Goal: Information Seeking & Learning: Learn about a topic

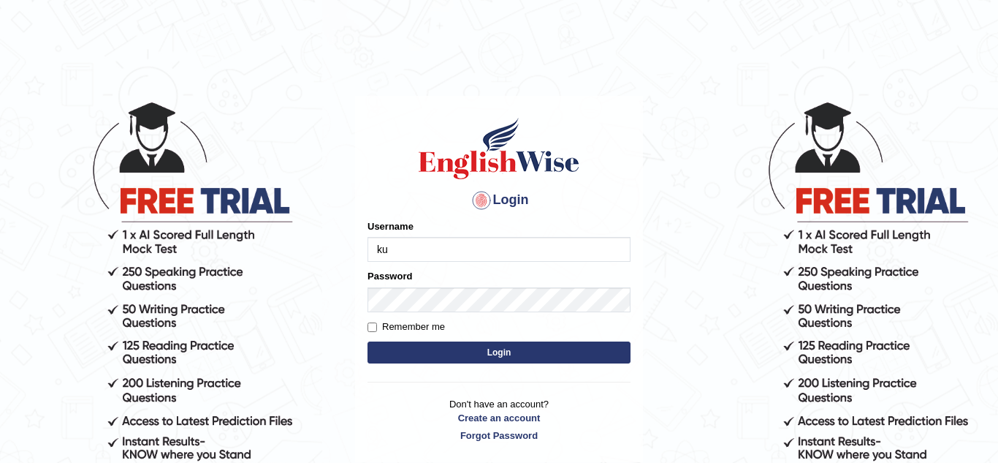
type input "k"
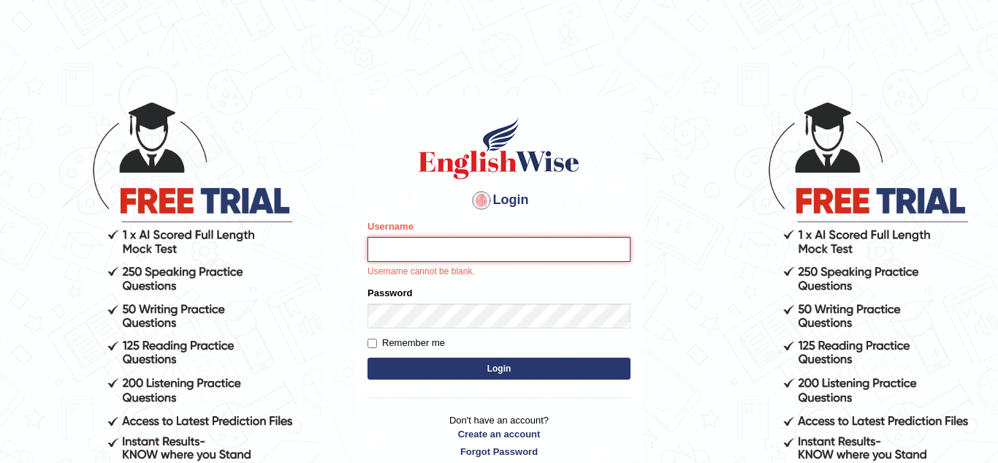
type input "u"
click at [456, 247] on input "Username" at bounding box center [499, 249] width 263 height 25
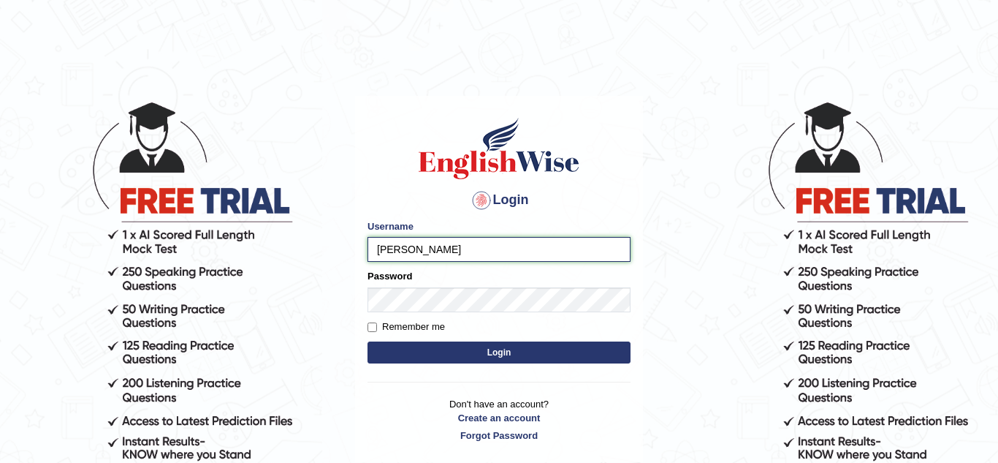
click at [418, 251] on input "Kuljeet" at bounding box center [499, 249] width 263 height 25
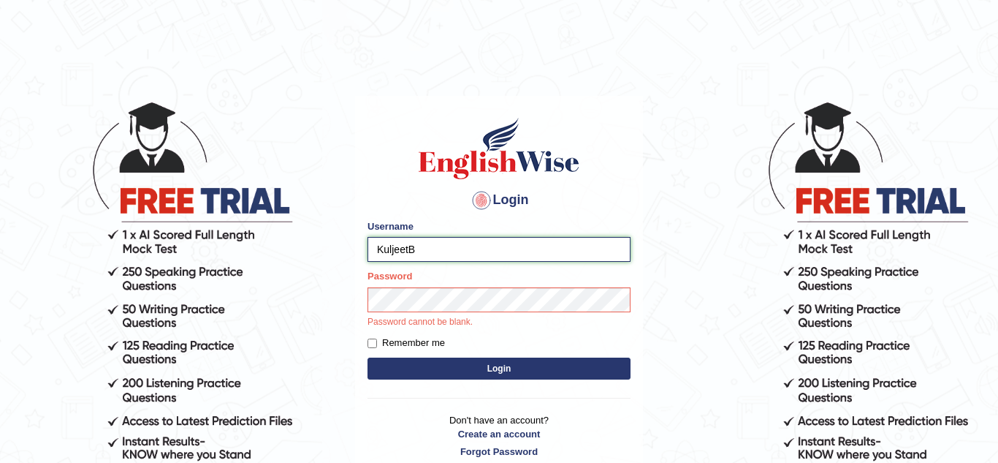
type input "KuljeetB"
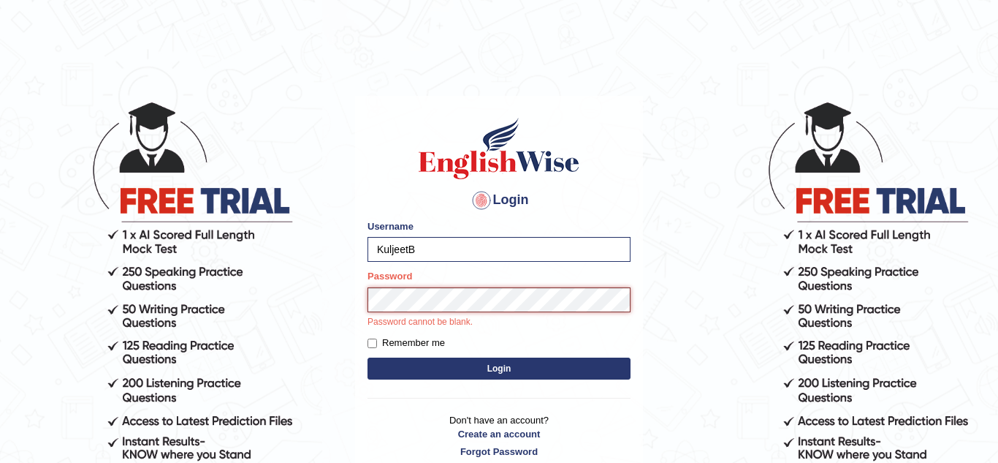
click at [368, 357] on button "Login" at bounding box center [499, 368] width 263 height 22
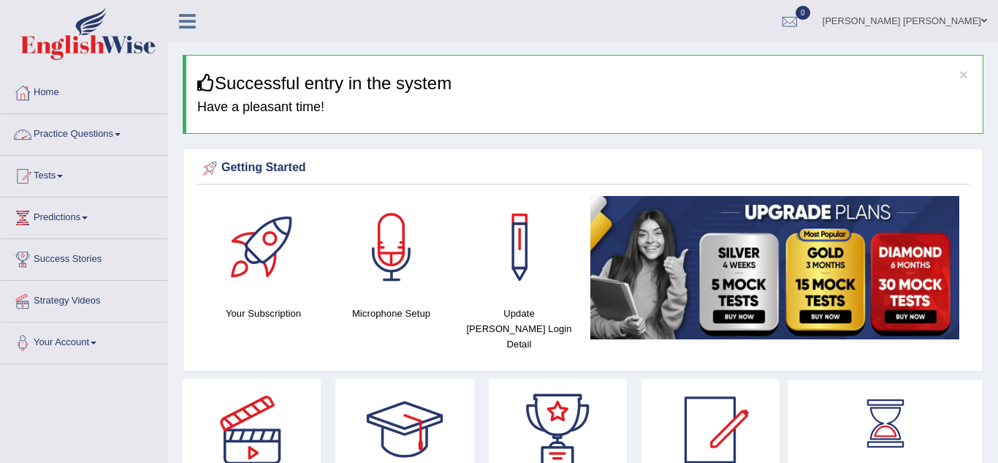
click at [123, 137] on link "Practice Questions" at bounding box center [84, 132] width 167 height 37
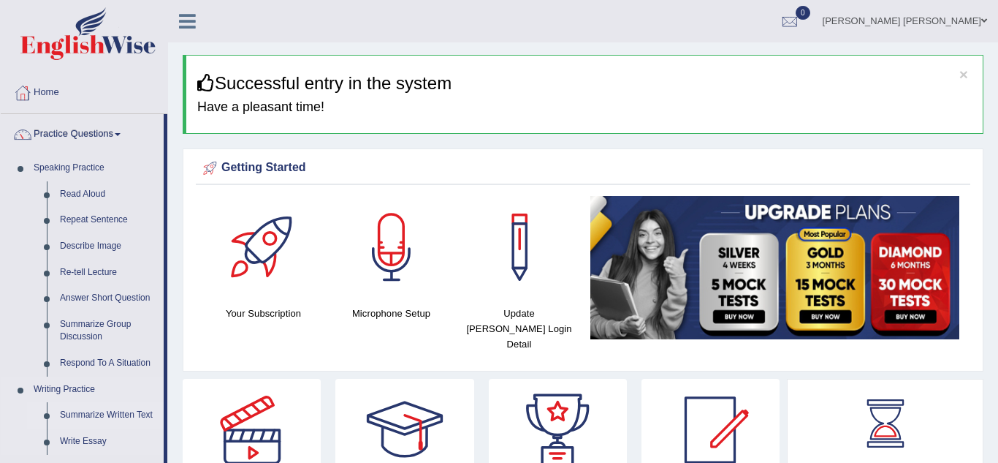
click at [93, 414] on link "Summarize Written Text" at bounding box center [108, 415] width 110 height 26
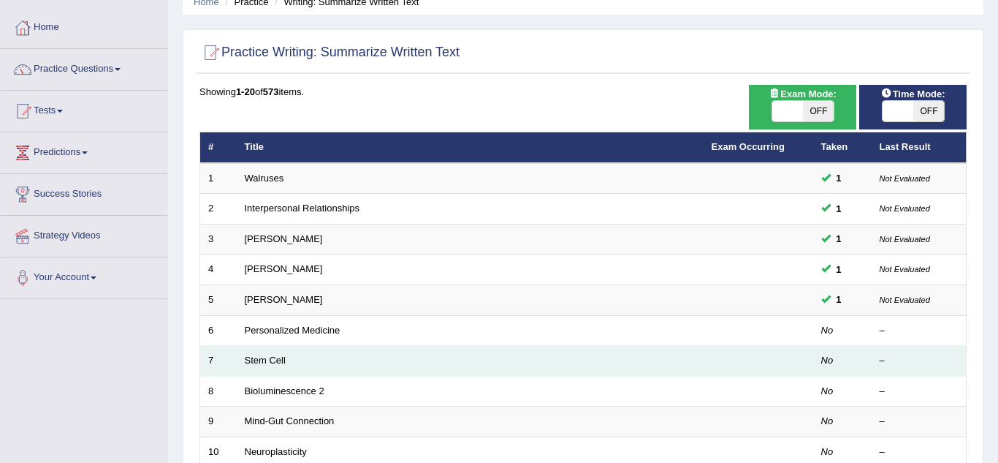
scroll to position [88, 0]
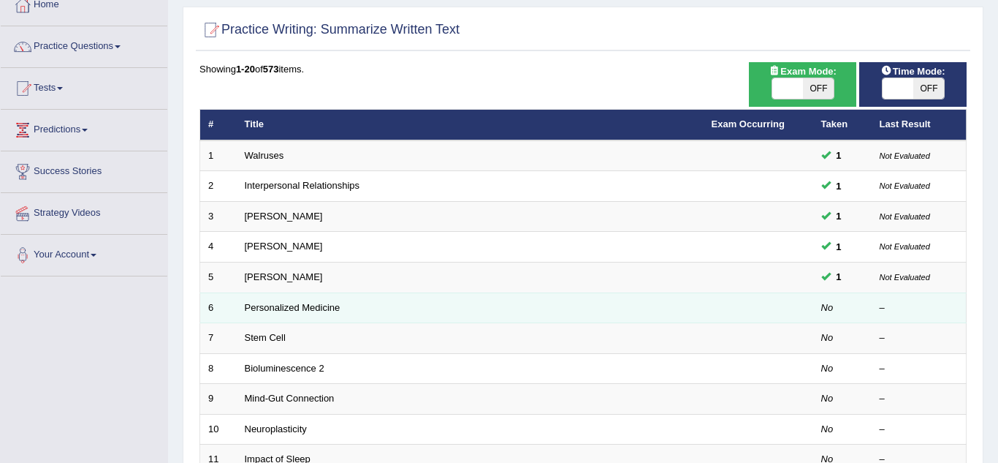
click at [344, 306] on td "Personalized Medicine" at bounding box center [470, 307] width 467 height 31
click at [301, 310] on link "Personalized Medicine" at bounding box center [293, 307] width 96 height 11
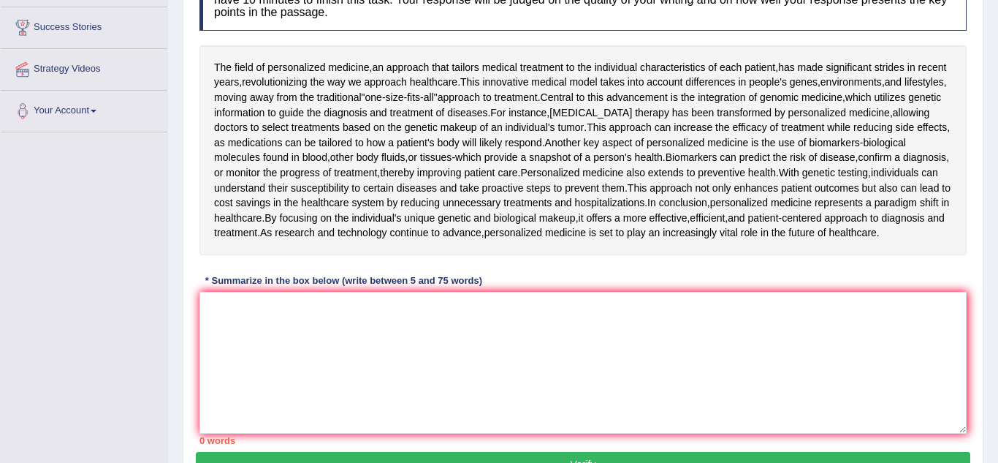
scroll to position [234, 0]
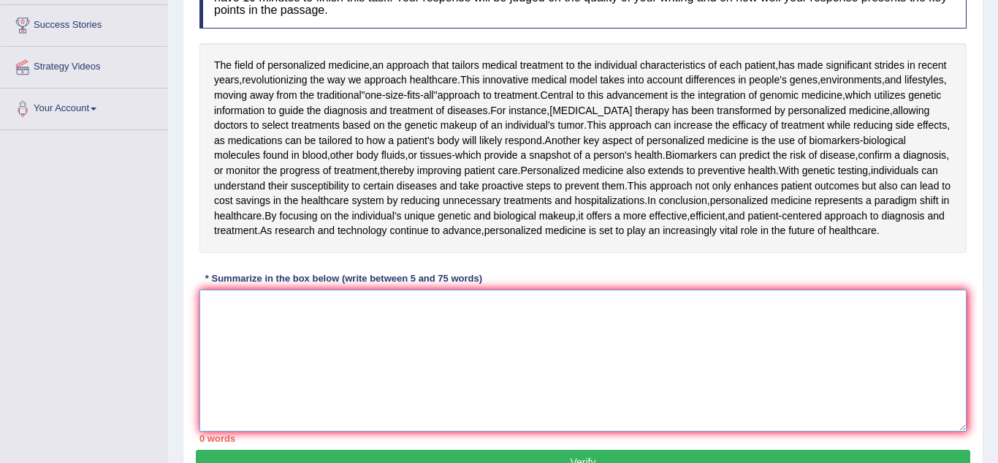
click at [238, 302] on textarea at bounding box center [582, 360] width 767 height 142
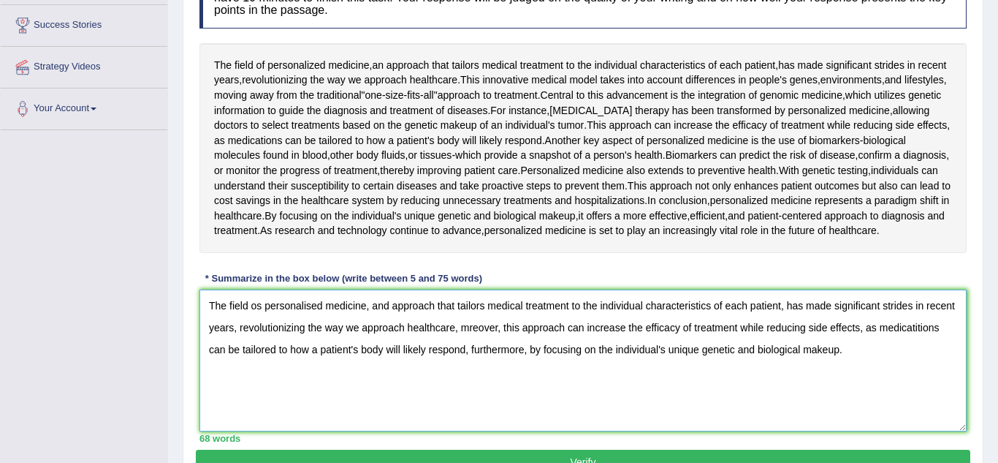
type textarea "The field os personalised medicine, and approach that tailors medical treatment…"
click at [987, 460] on div "Home Practice Writing: Summarize Written Text Personalized Medicine « Prev Next…" at bounding box center [583, 133] width 830 height 734
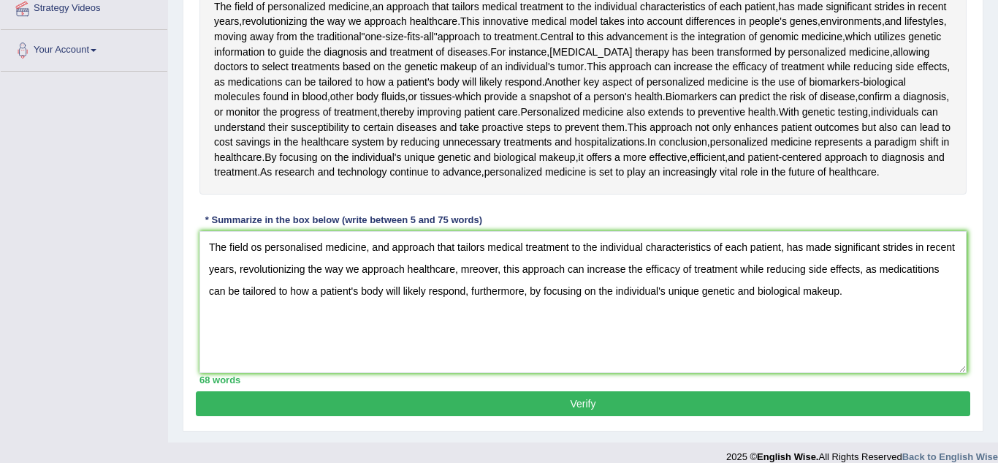
scroll to position [309, 0]
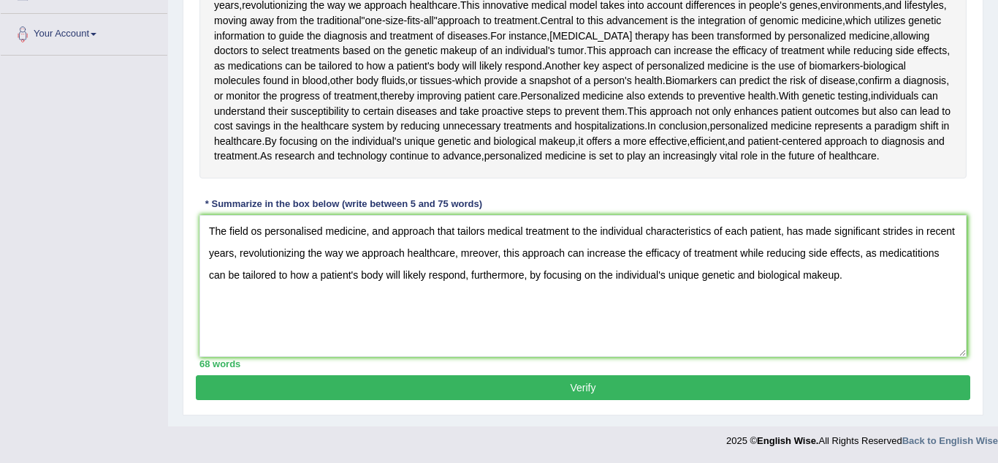
click at [517, 395] on button "Verify" at bounding box center [583, 387] width 775 height 25
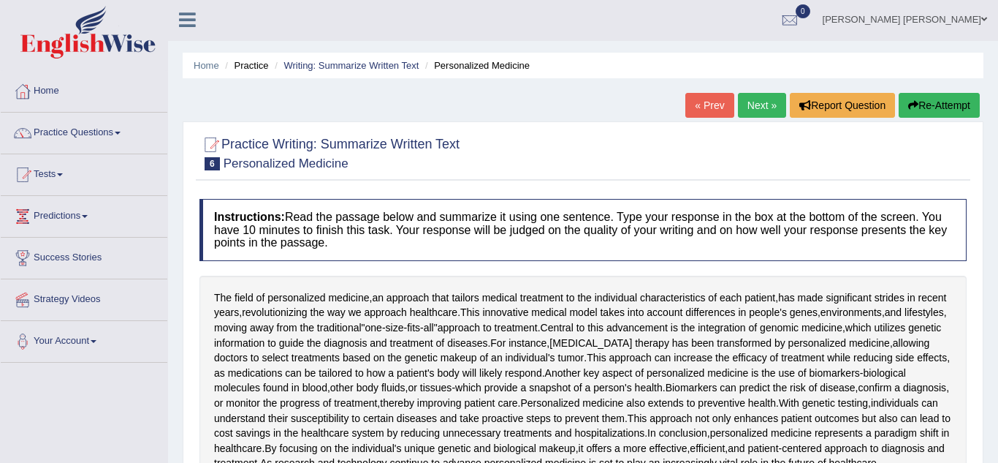
scroll to position [0, 0]
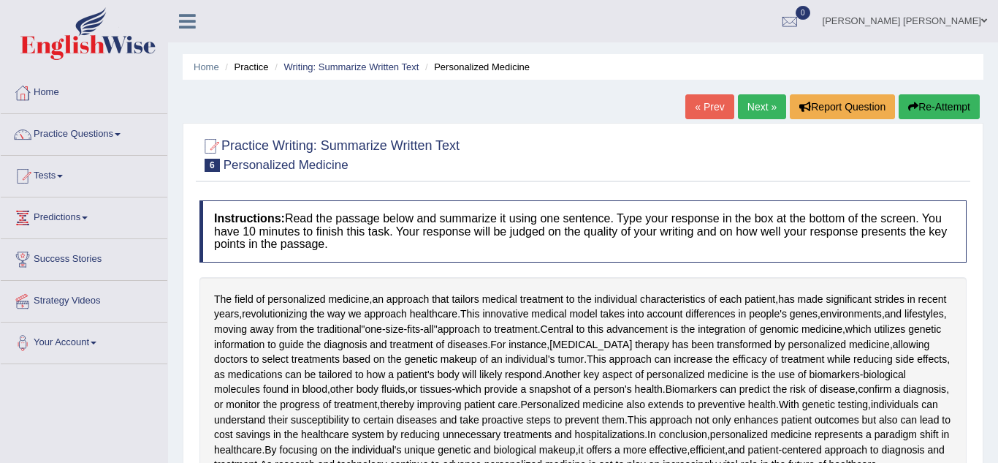
click at [761, 99] on link "Next »" at bounding box center [762, 106] width 48 height 25
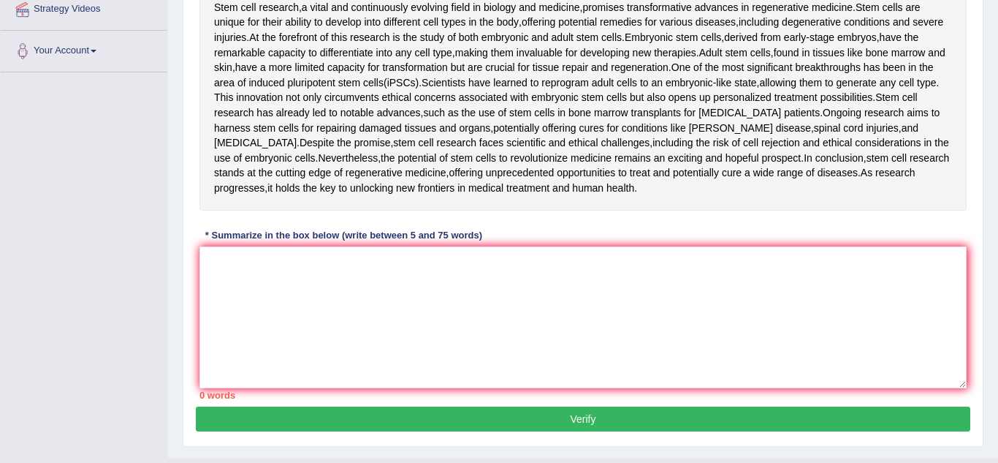
scroll to position [292, 0]
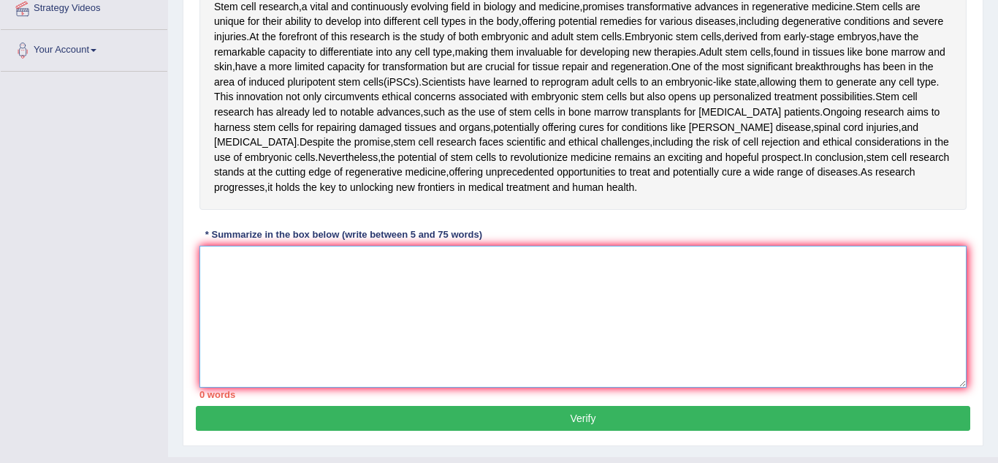
click at [375, 313] on textarea at bounding box center [582, 317] width 767 height 142
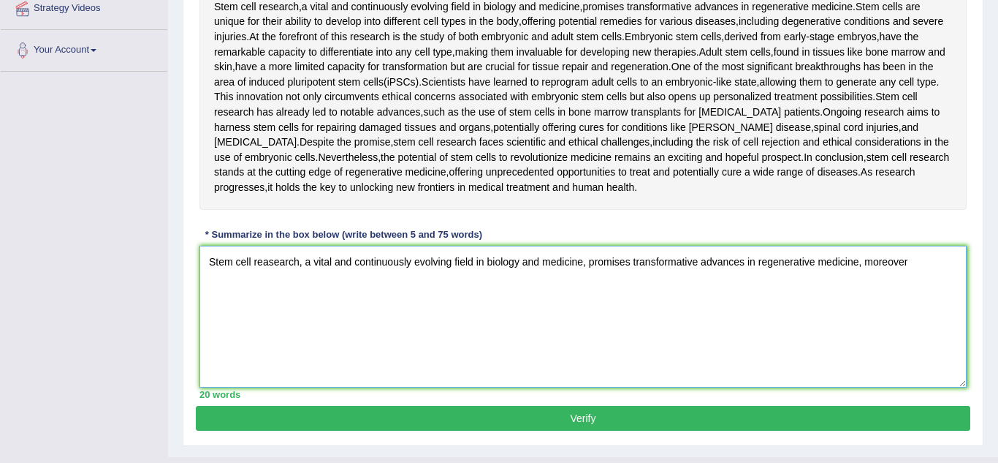
type textarea "Stem cell reasearch, a vital and continuously evolving field in biology and med…"
